Goal: Task Accomplishment & Management: Use online tool/utility

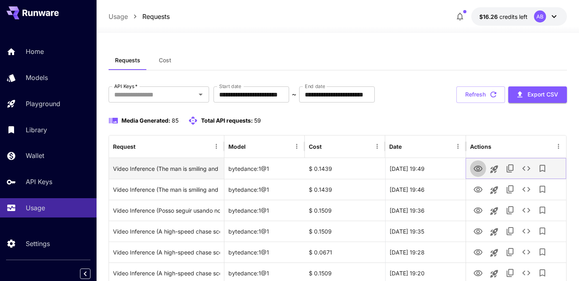
click at [480, 169] on icon "View" at bounding box center [479, 169] width 10 height 10
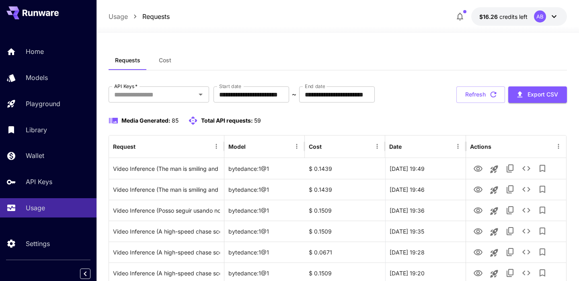
click at [348, 66] on div "Requests Cost" at bounding box center [338, 61] width 459 height 20
